Goal: Information Seeking & Learning: Learn about a topic

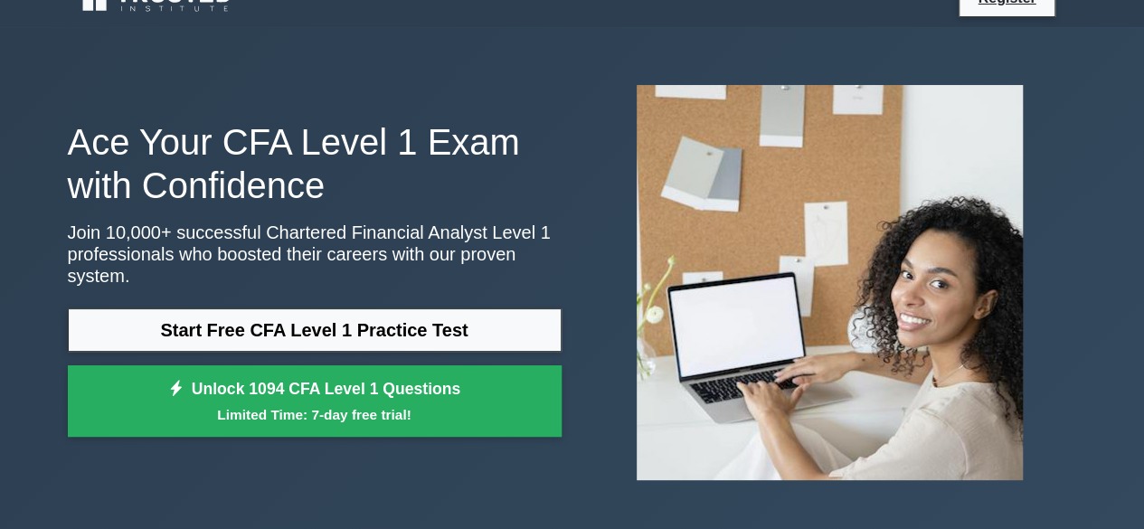
scroll to position [12, 0]
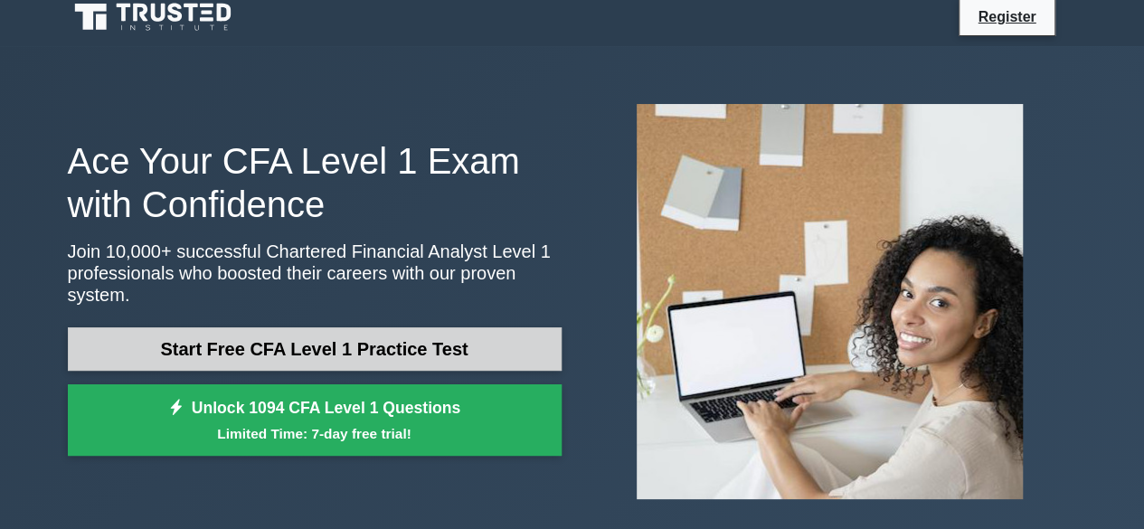
click at [326, 327] on link "Start Free CFA Level 1 Practice Test" at bounding box center [315, 348] width 494 height 43
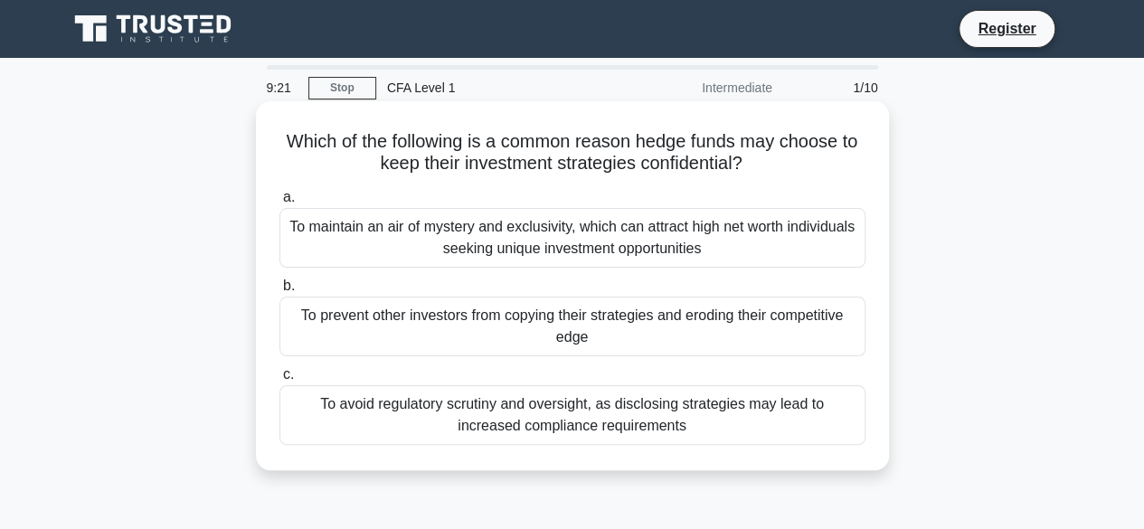
click at [600, 269] on div "a. To maintain an air of mystery and exclusivity, which can attract high net wo…" at bounding box center [573, 316] width 608 height 266
click at [625, 236] on div "To maintain an air of mystery and exclusivity, which can attract high net worth…" at bounding box center [572, 238] width 586 height 60
click at [279, 203] on input "a. To maintain an air of mystery and exclusivity, which can attract high net wo…" at bounding box center [279, 198] width 0 height 12
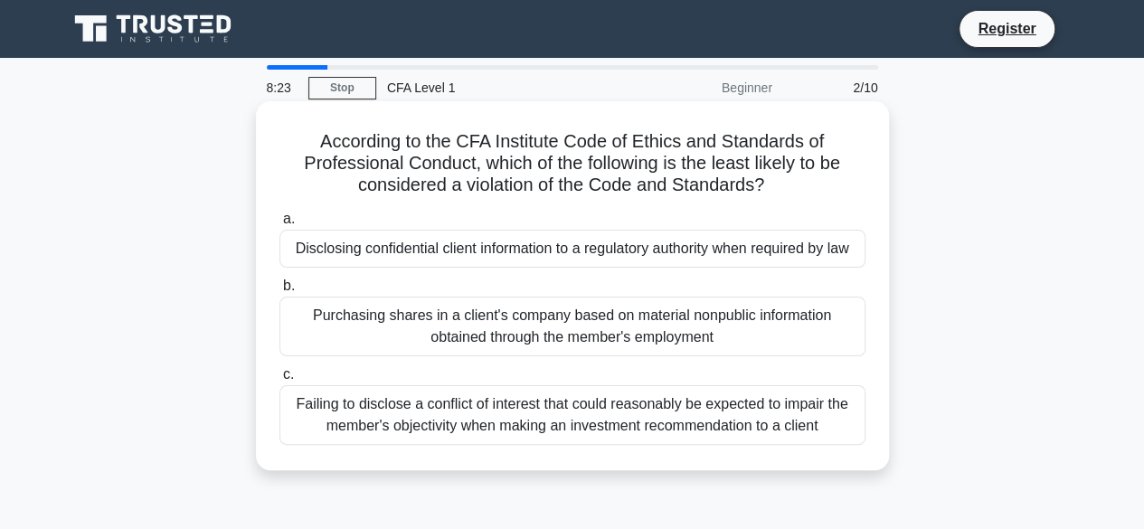
click at [494, 249] on div "Disclosing confidential client information to a regulatory authority when requi…" at bounding box center [572, 249] width 586 height 38
click at [279, 225] on input "a. Disclosing confidential client information to a regulatory authority when re…" at bounding box center [279, 219] width 0 height 12
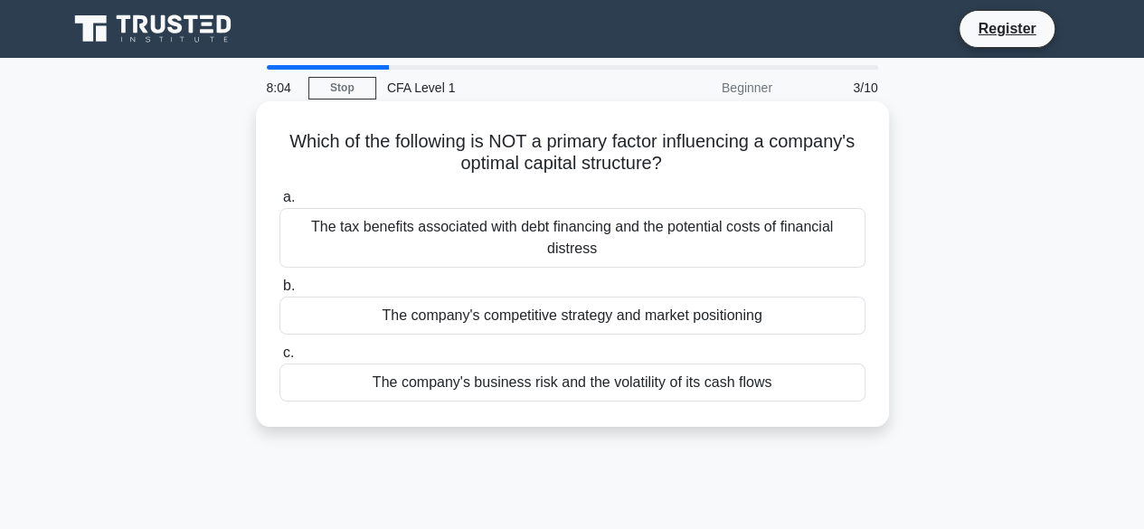
click at [496, 317] on div "The company's competitive strategy and market positioning" at bounding box center [572, 316] width 586 height 38
click at [279, 292] on input "b. The company's competitive strategy and market positioning" at bounding box center [279, 286] width 0 height 12
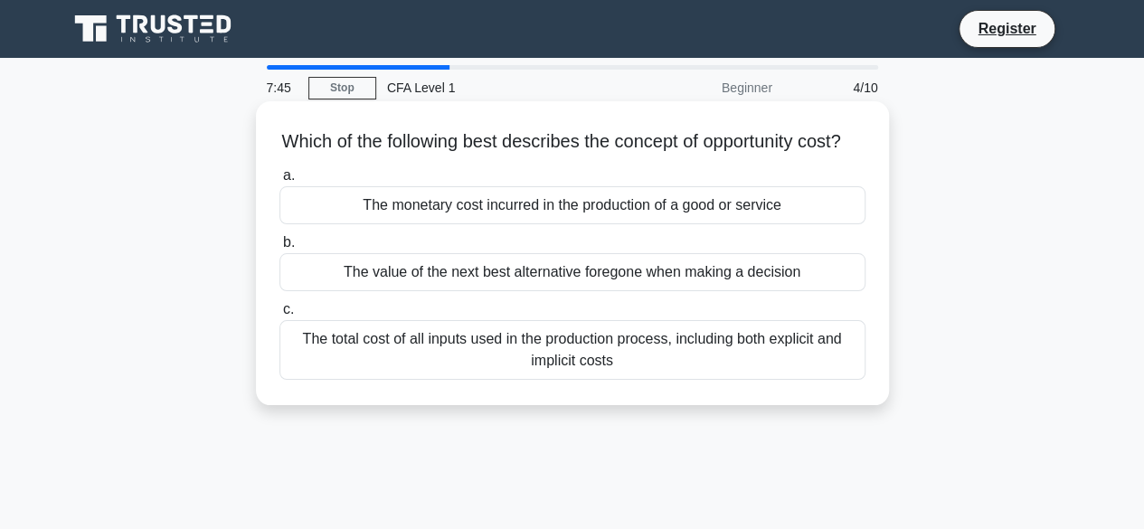
click at [523, 189] on label "a. The monetary cost incurred in the production of a good or service" at bounding box center [572, 195] width 586 height 60
click at [279, 182] on input "a. The monetary cost incurred in the production of a good or service" at bounding box center [279, 176] width 0 height 12
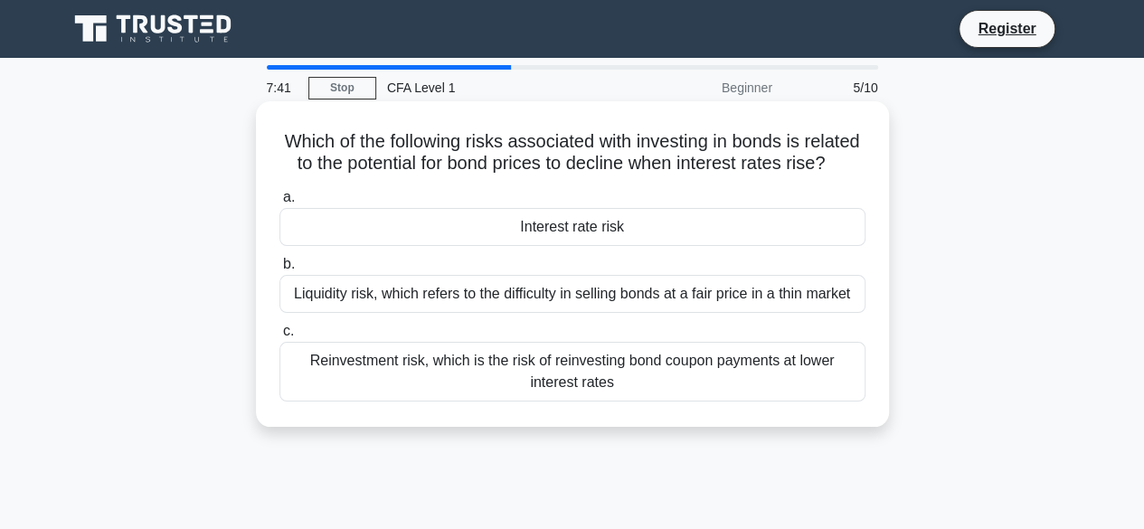
click at [336, 313] on div "Liquidity risk, which refers to the difficulty in selling bonds at a fair price…" at bounding box center [572, 294] width 586 height 38
click at [279, 270] on input "b. Liquidity risk, which refers to the difficulty in selling bonds at a fair pr…" at bounding box center [279, 265] width 0 height 12
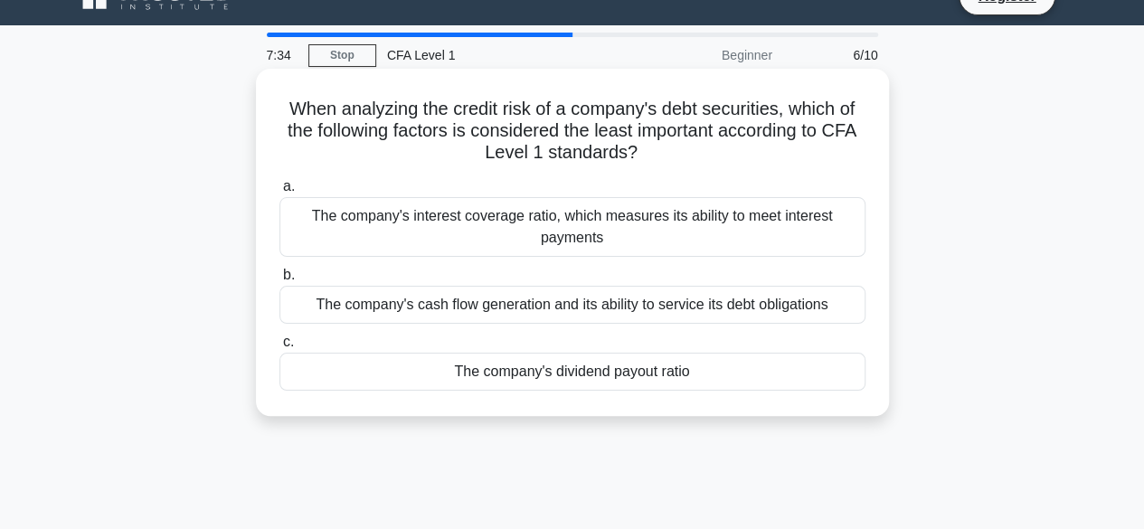
scroll to position [29, 0]
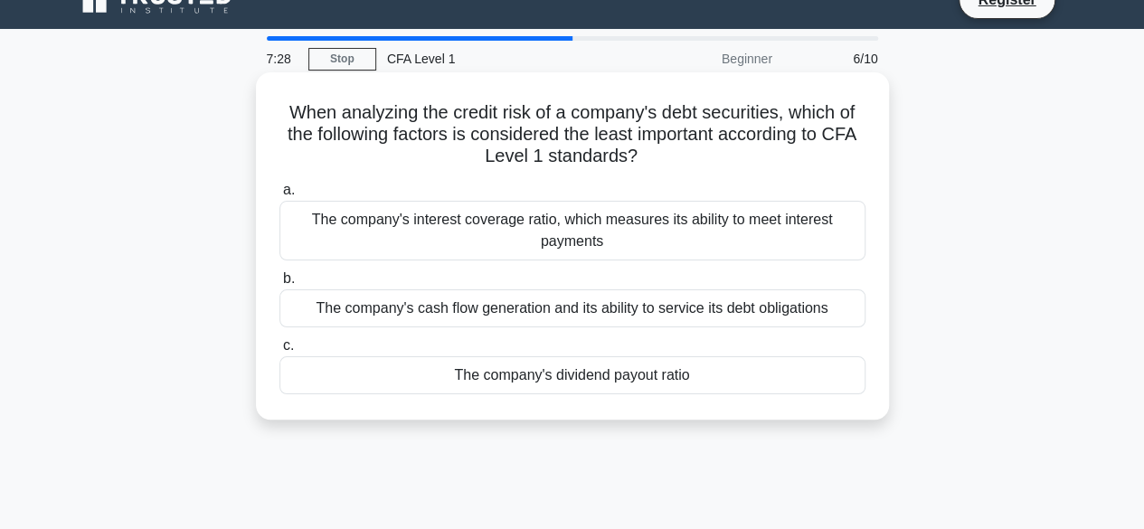
click at [736, 150] on h5 "When analyzing the credit risk of a company's debt securities, which of the fol…" at bounding box center [573, 134] width 590 height 67
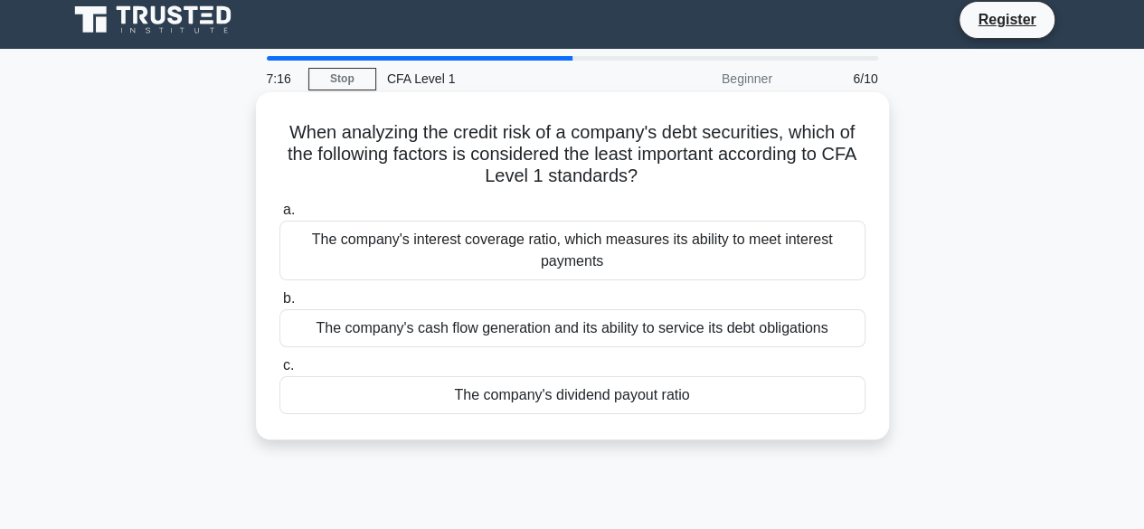
scroll to position [5, 0]
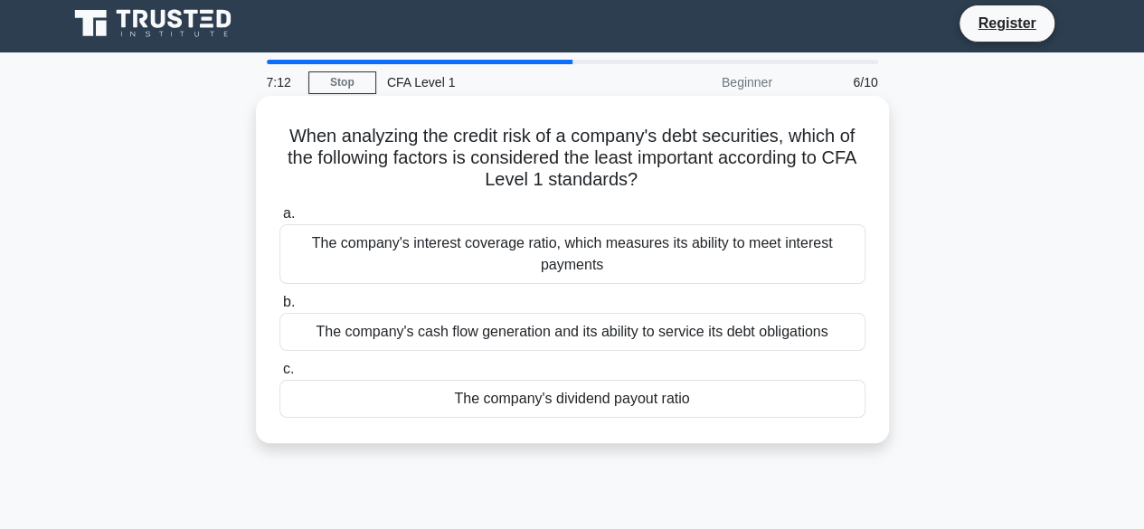
click at [494, 402] on div "The company's dividend payout ratio" at bounding box center [572, 399] width 586 height 38
click at [279, 375] on input "c. The company's dividend payout ratio" at bounding box center [279, 370] width 0 height 12
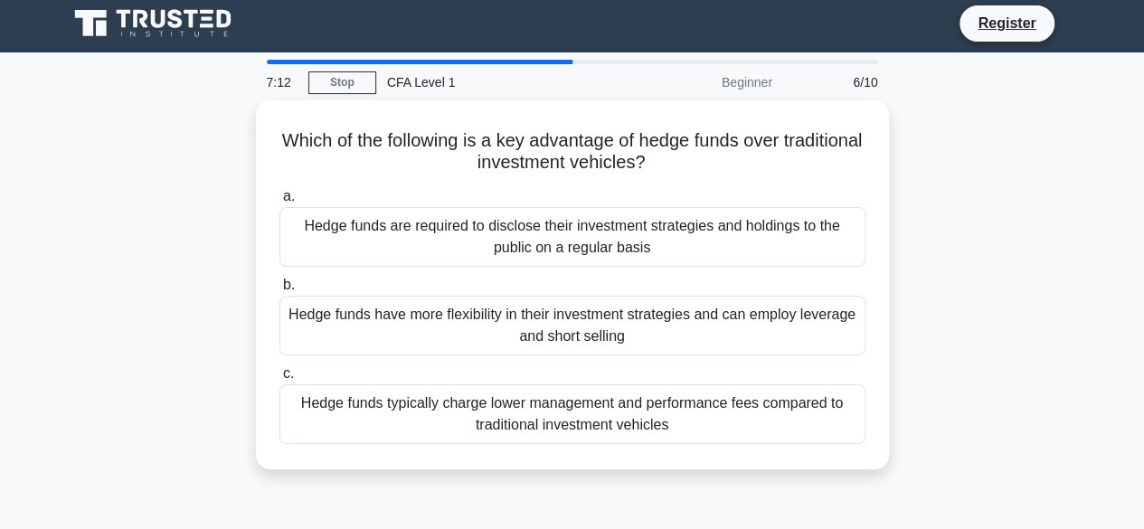
scroll to position [0, 0]
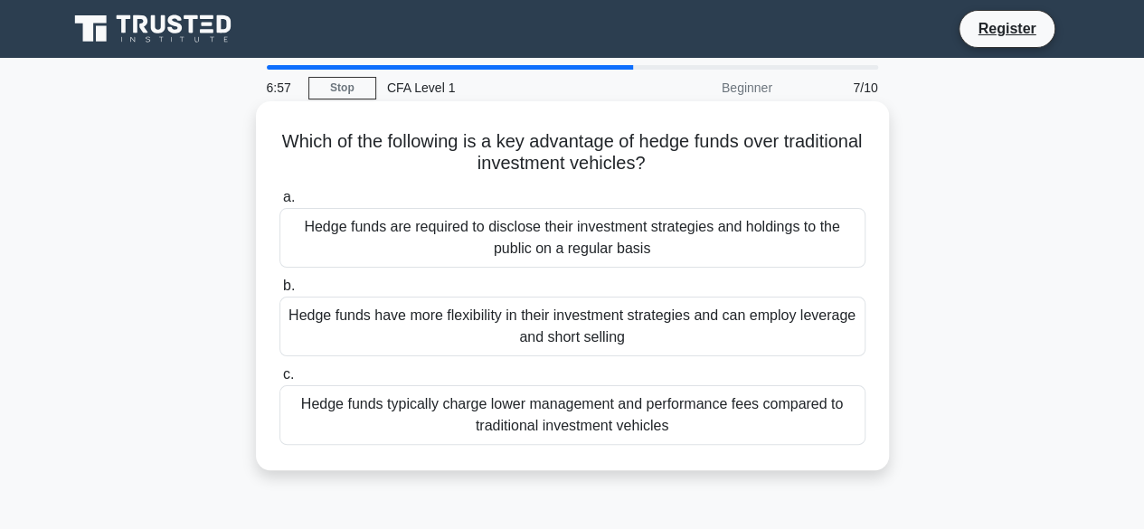
click at [445, 341] on div "Hedge funds have more flexibility in their investment strategies and can employ…" at bounding box center [572, 327] width 586 height 60
click at [279, 292] on input "b. Hedge funds have more flexibility in their investment strategies and can emp…" at bounding box center [279, 286] width 0 height 12
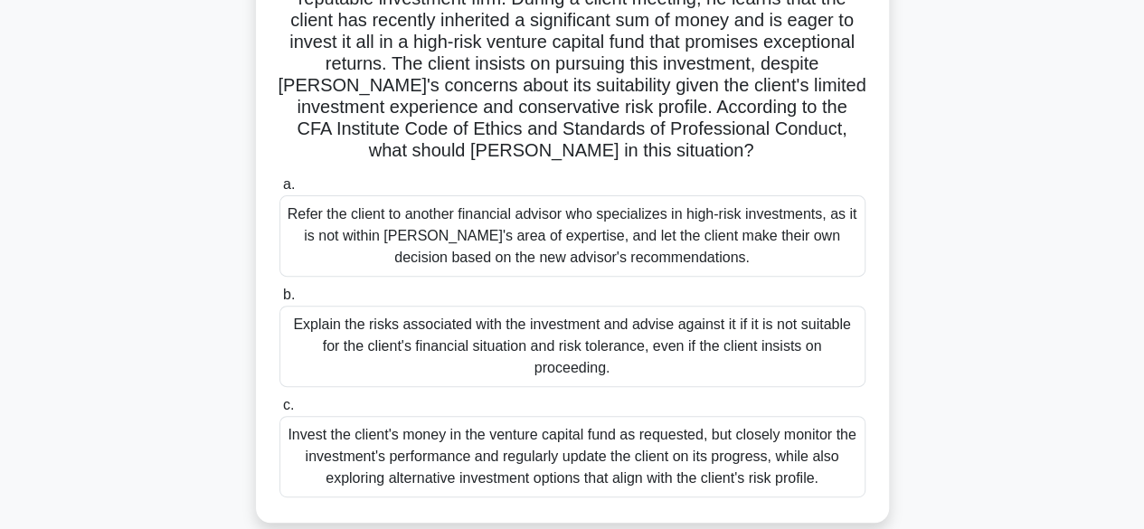
scroll to position [164, 0]
click at [542, 347] on div "Explain the risks associated with the investment and advise against it if it is…" at bounding box center [572, 347] width 586 height 81
click at [279, 302] on input "b. Explain the risks associated with the investment and advise against it if it…" at bounding box center [279, 296] width 0 height 12
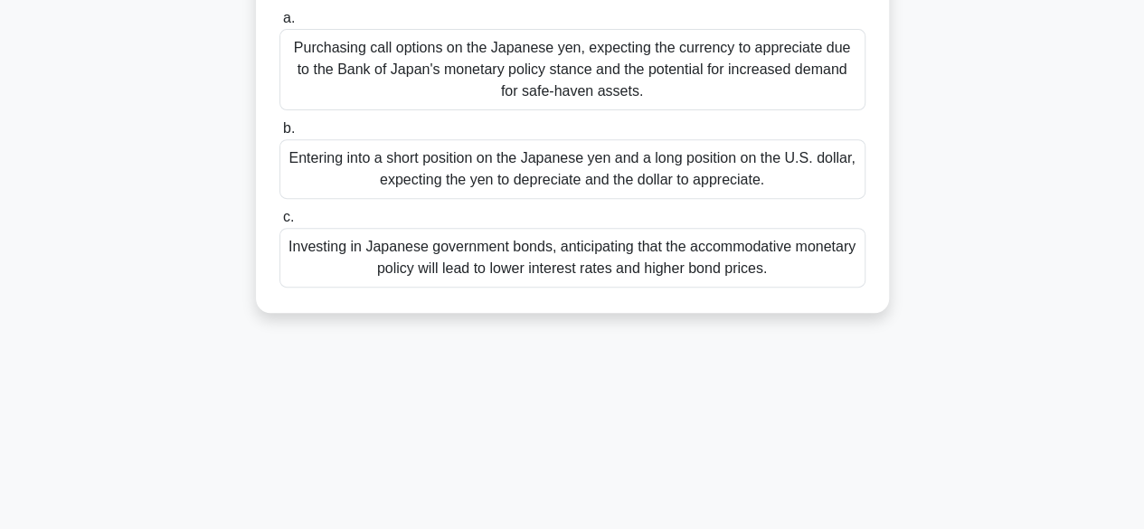
scroll to position [317, 0]
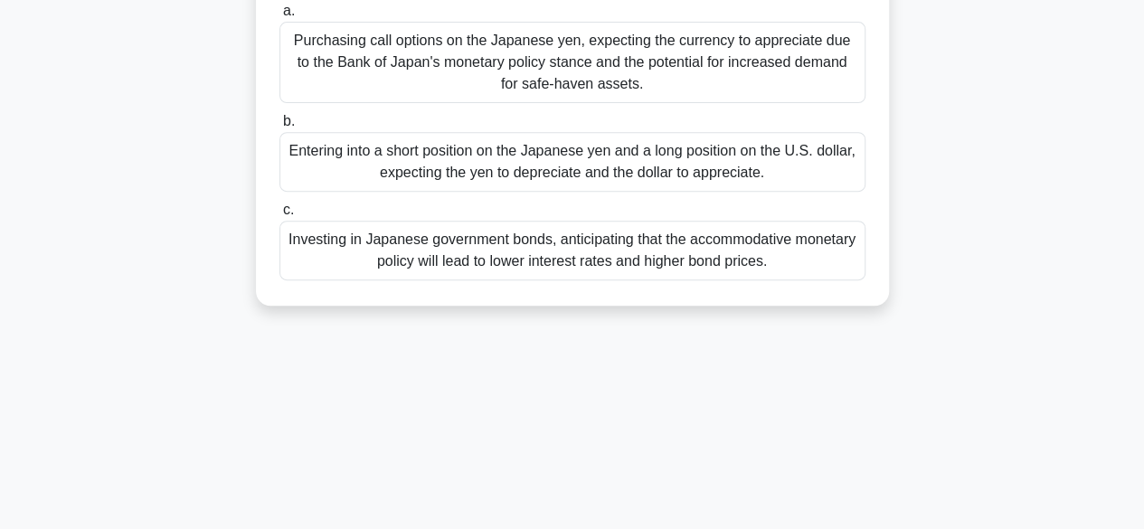
click at [579, 180] on div "Entering into a short position on the Japanese yen and a long position on the U…" at bounding box center [572, 162] width 586 height 60
click at [279, 128] on input "b. Entering into a short position on the Japanese yen and a long position on th…" at bounding box center [279, 122] width 0 height 12
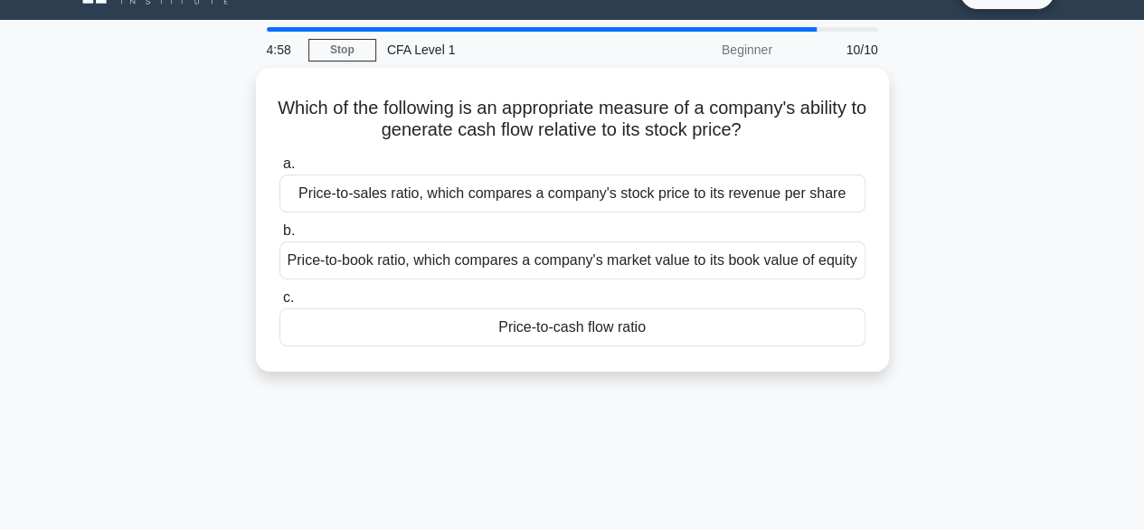
scroll to position [0, 0]
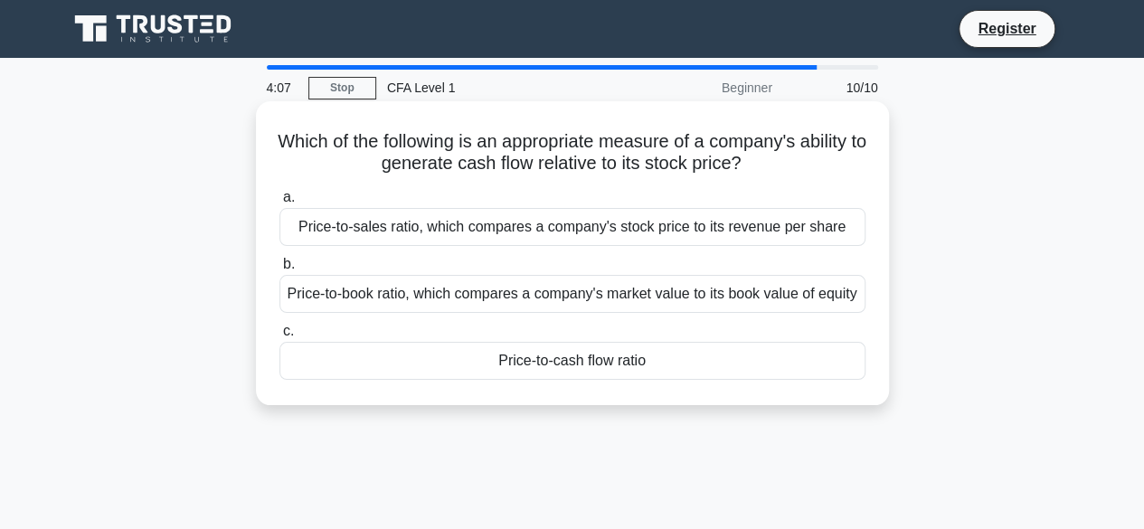
click at [528, 227] on div "Price-to-sales ratio, which compares a company's stock price to its revenue per…" at bounding box center [572, 227] width 586 height 38
click at [279, 203] on input "a. Price-to-sales ratio, which compares a company's stock price to its revenue …" at bounding box center [279, 198] width 0 height 12
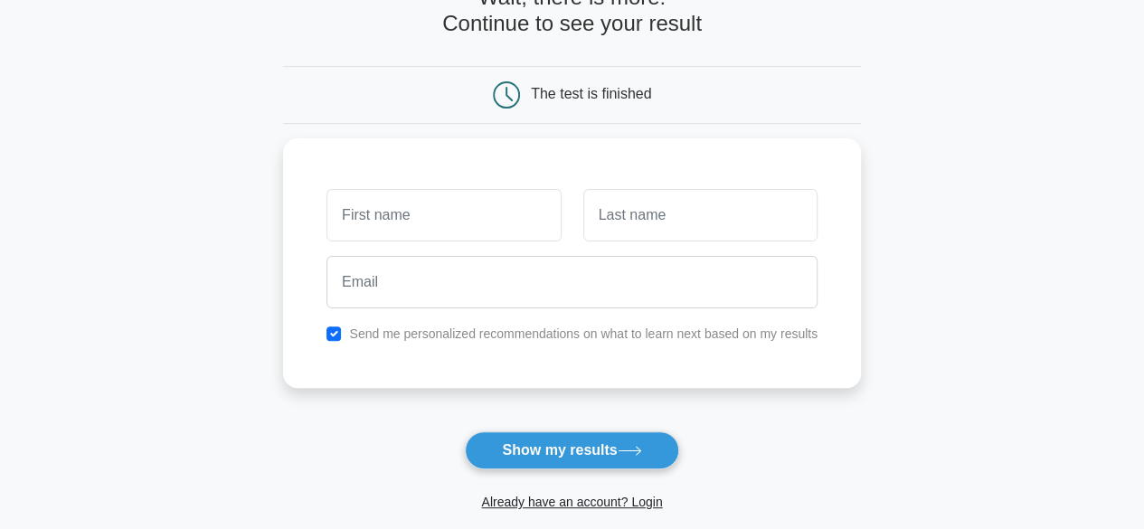
scroll to position [116, 0]
click at [508, 215] on input "text" at bounding box center [443, 211] width 234 height 52
type input "a"
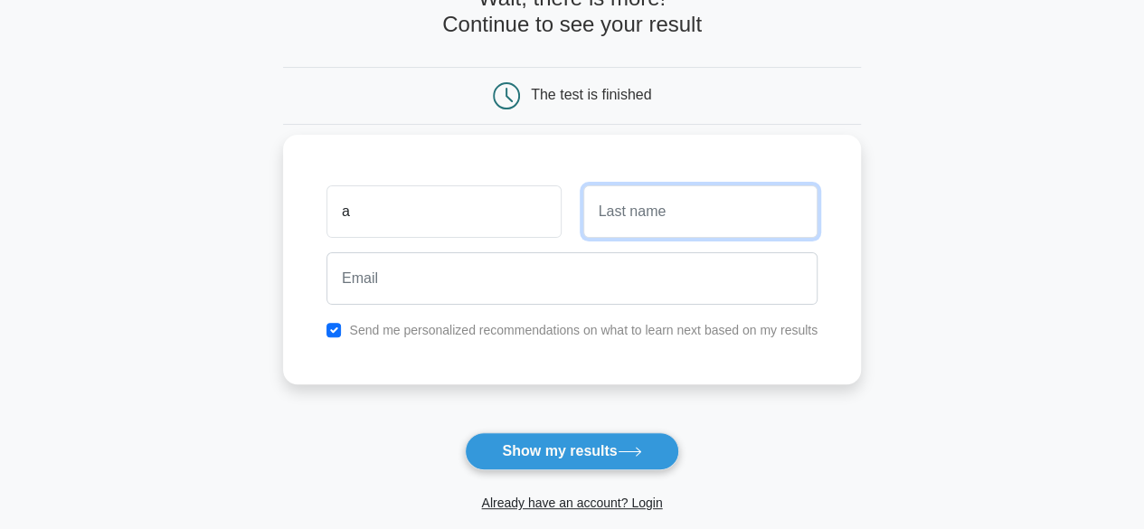
click at [619, 203] on input "text" at bounding box center [700, 211] width 234 height 52
type input "m"
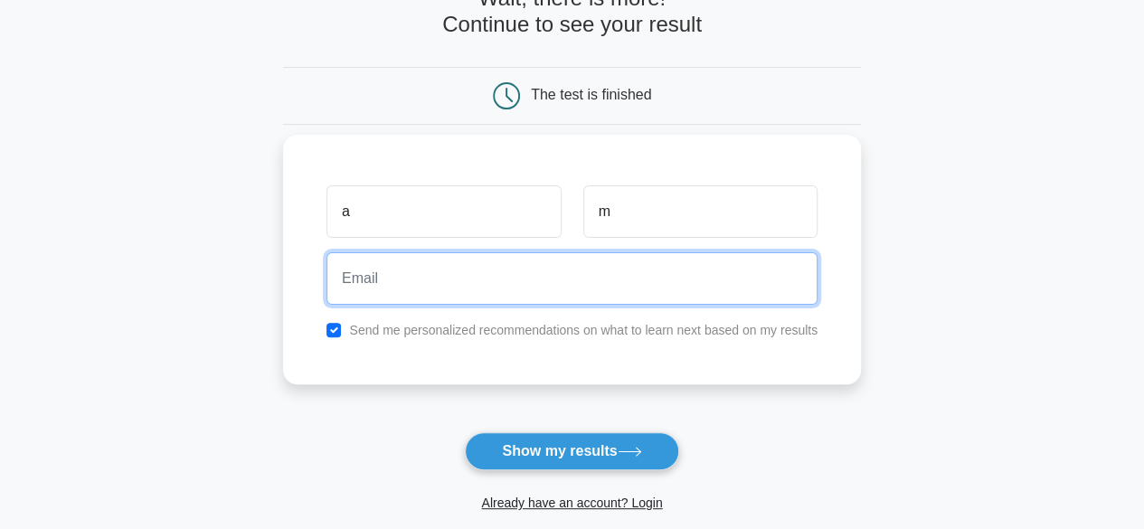
click at [463, 279] on input "email" at bounding box center [571, 278] width 491 height 52
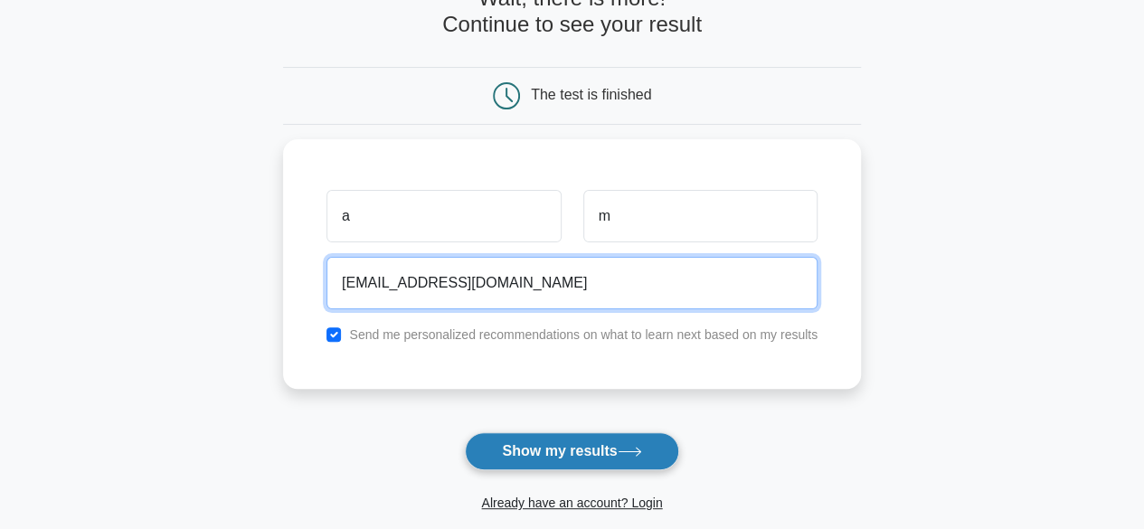
type input "amarmh@gmail.com"
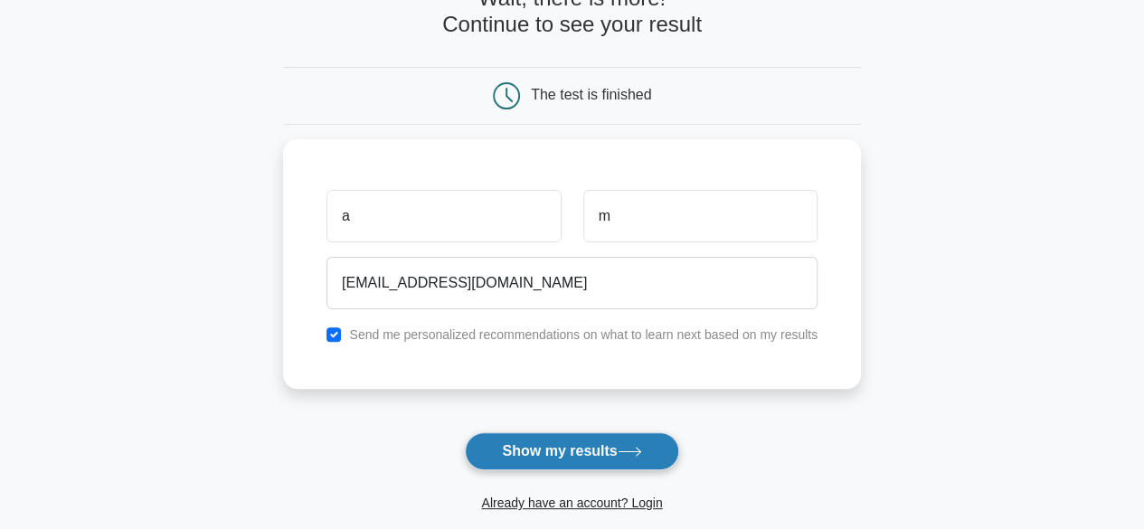
click at [534, 436] on button "Show my results" at bounding box center [571, 451] width 213 height 38
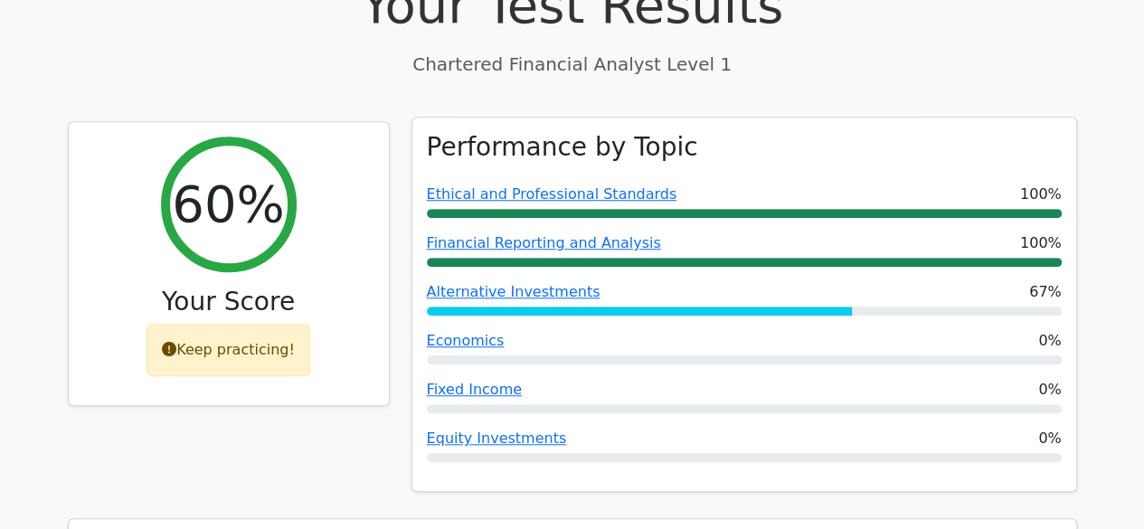
scroll to position [567, 0]
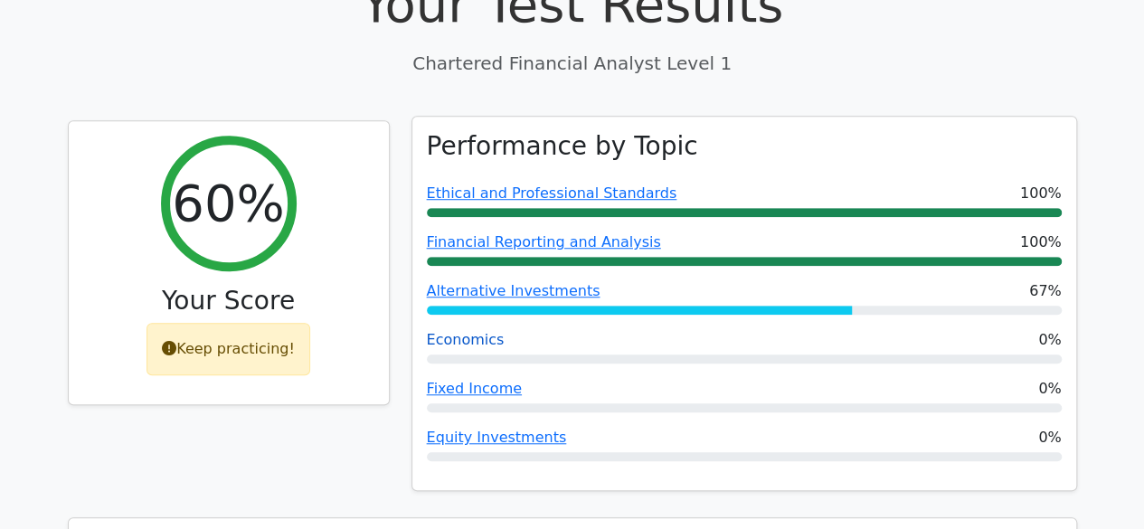
click at [452, 331] on link "Economics" at bounding box center [466, 339] width 78 height 17
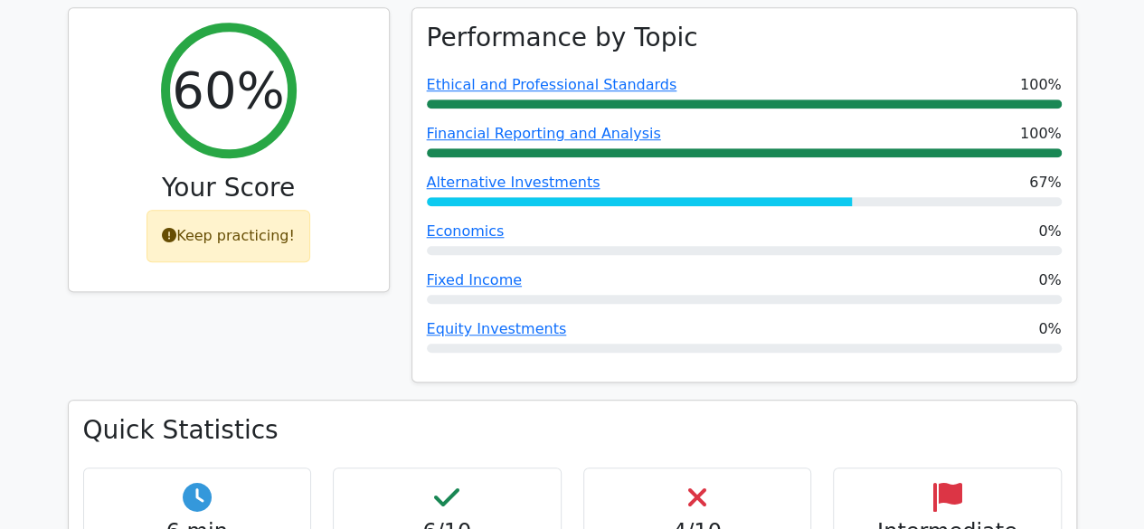
scroll to position [679, 0]
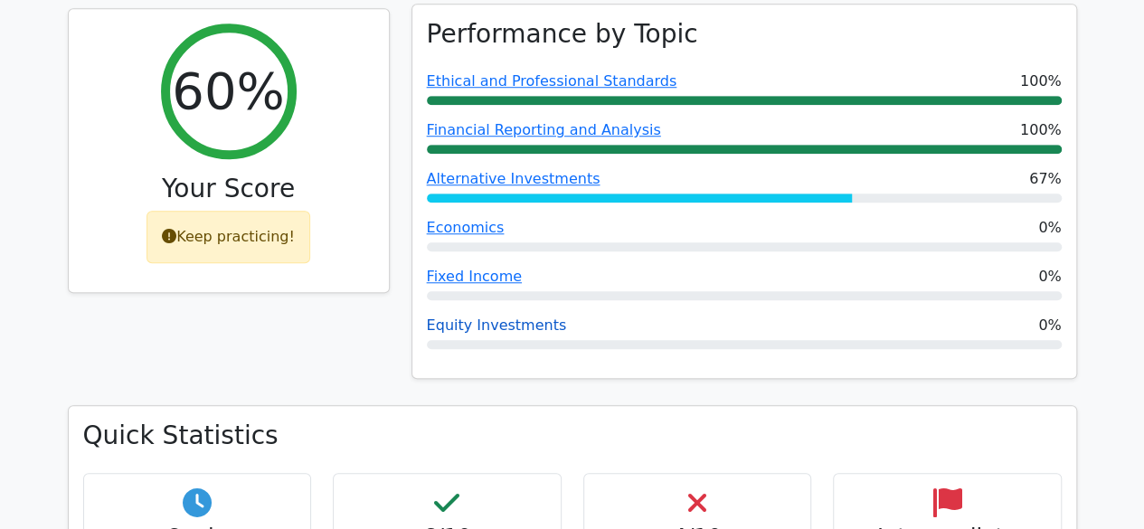
click at [463, 317] on link "Equity Investments" at bounding box center [497, 325] width 140 height 17
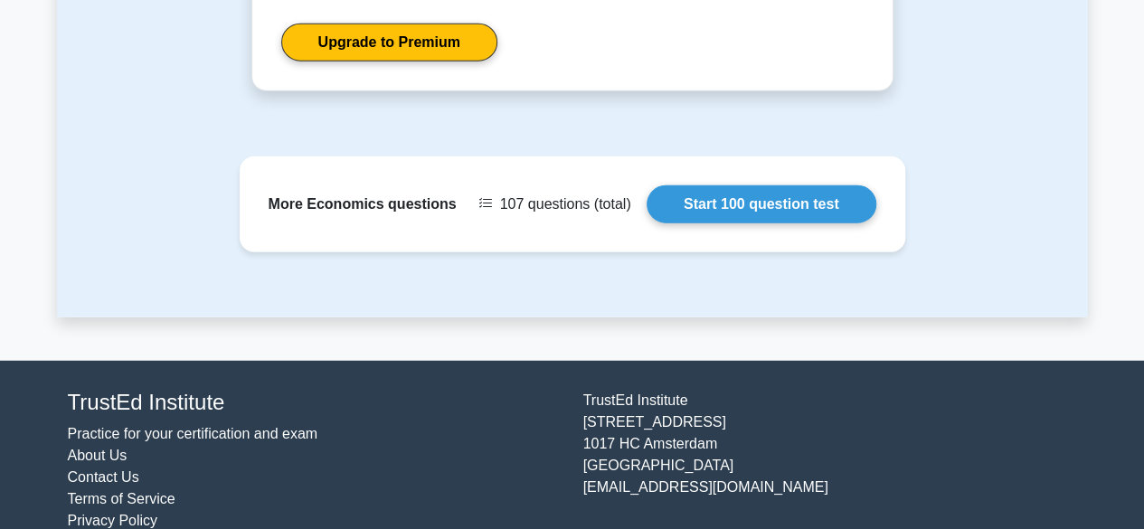
scroll to position [2321, 0]
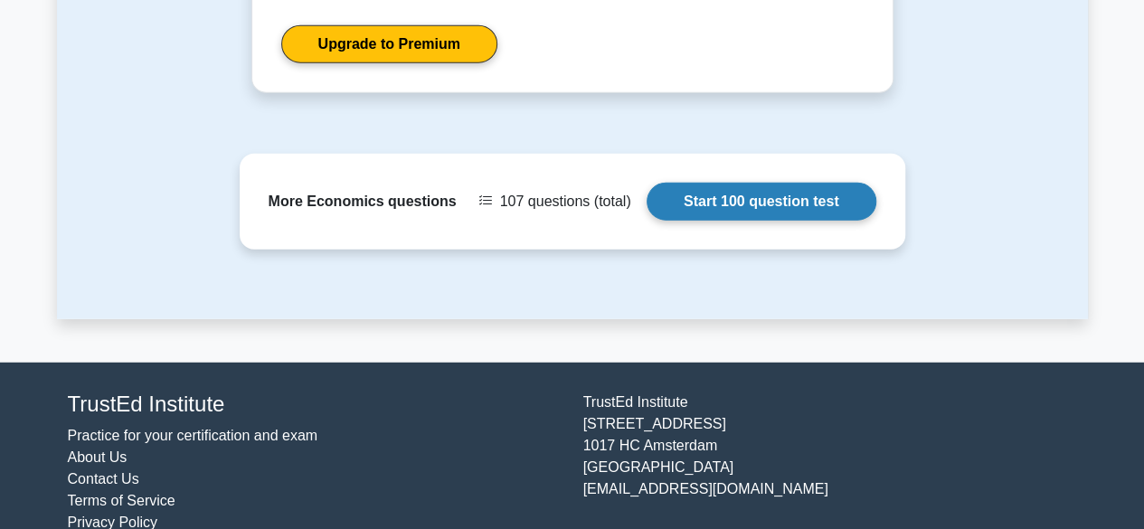
click at [722, 204] on link "Start 100 question test" at bounding box center [762, 202] width 230 height 38
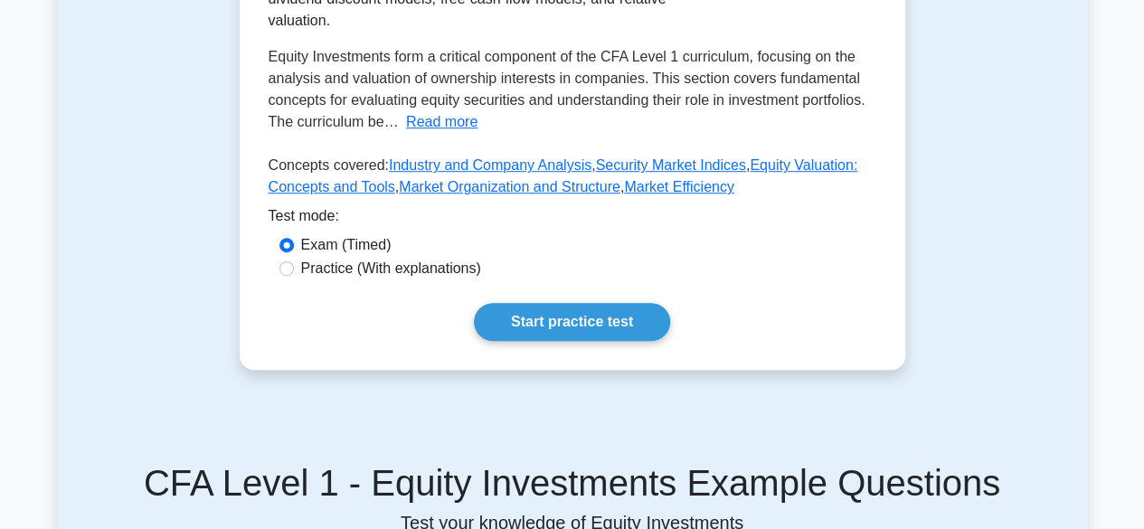
scroll to position [442, 0]
click at [407, 257] on label "Practice (With explanations)" at bounding box center [391, 268] width 180 height 22
click at [294, 260] on input "Practice (With explanations)" at bounding box center [286, 267] width 14 height 14
radio input "true"
click at [693, 329] on div "Equity Investments Covers equity securities, markets, and valuation techniques.…" at bounding box center [573, 77] width 666 height 584
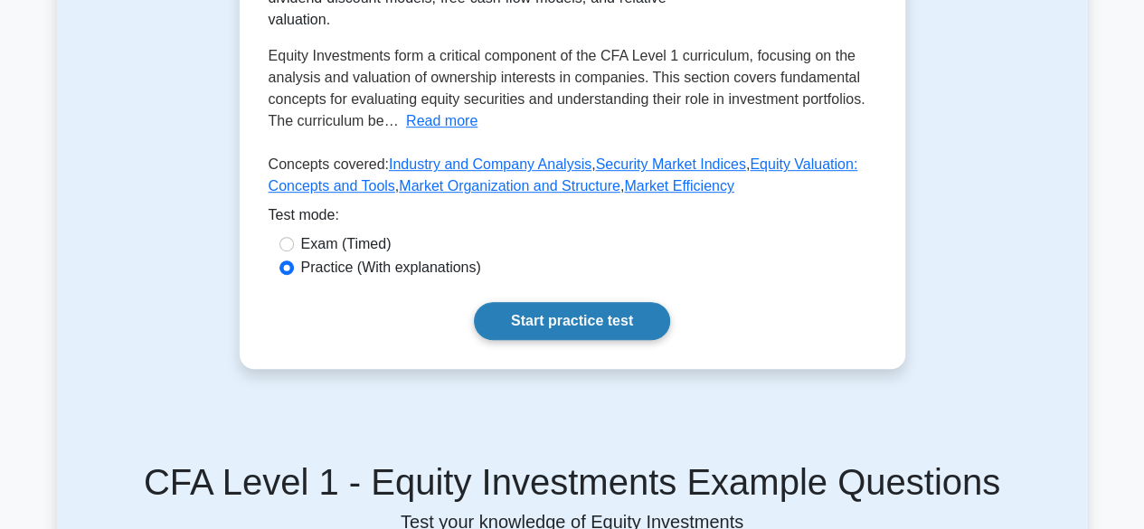
click at [612, 307] on link "Start practice test" at bounding box center [572, 321] width 196 height 38
